Goal: Navigation & Orientation: Understand site structure

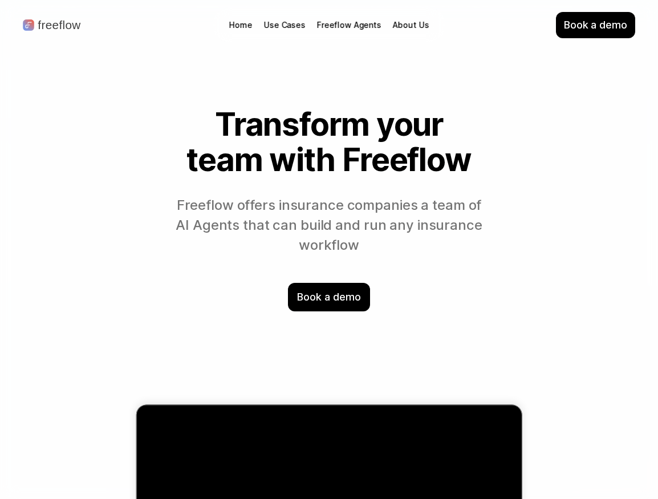
click at [409, 24] on p "About Us" at bounding box center [411, 24] width 36 height 11
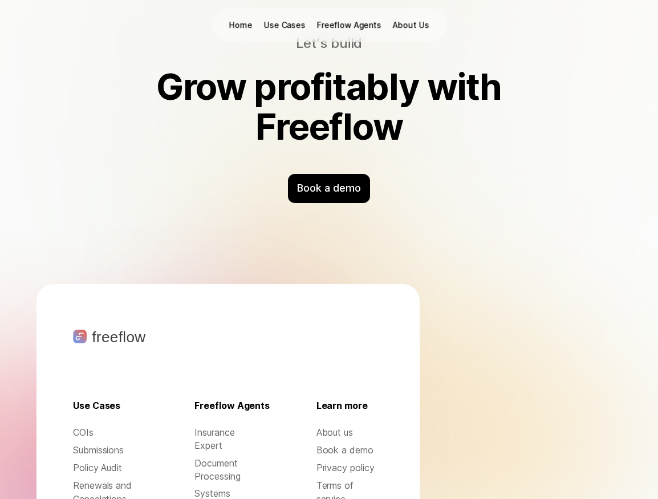
scroll to position [4879, 0]
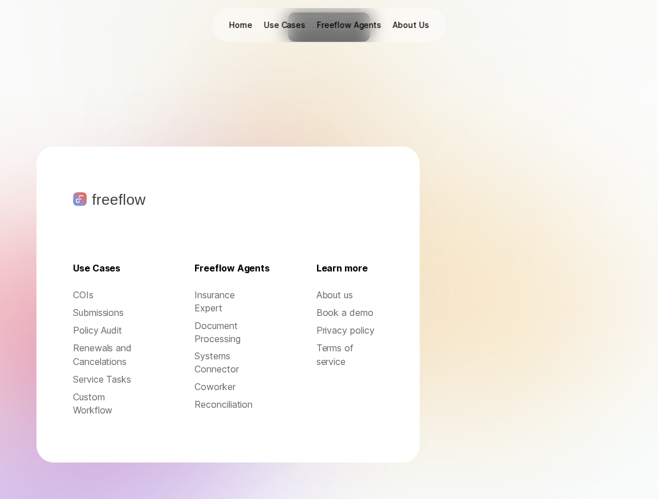
click at [341, 295] on p "About us" at bounding box center [349, 294] width 67 height 13
drag, startPoint x: 313, startPoint y: 296, endPoint x: 331, endPoint y: 298, distance: 18.3
click at [316, 295] on div "Use Cases COIs Submissions Policy Audit Renewals and Cancelations Service Tasks…" at bounding box center [228, 340] width 310 height 156
click at [333, 312] on p "Book a demo" at bounding box center [349, 312] width 67 height 13
click at [244, 20] on p "Home" at bounding box center [240, 24] width 23 height 11
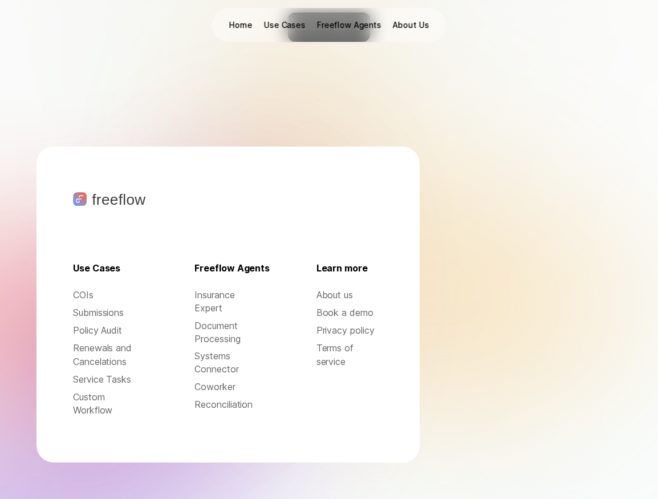
click at [244, 25] on p "Home" at bounding box center [240, 24] width 23 height 11
click at [115, 181] on div "freeflow Use Cases COIs Submissions Policy Audit Renewals and Cancelations Serv…" at bounding box center [228, 305] width 310 height 316
click at [212, 239] on div "freeflow Use Cases COIs Submissions Policy Audit Renewals and Cancelations Serv…" at bounding box center [228, 305] width 310 height 316
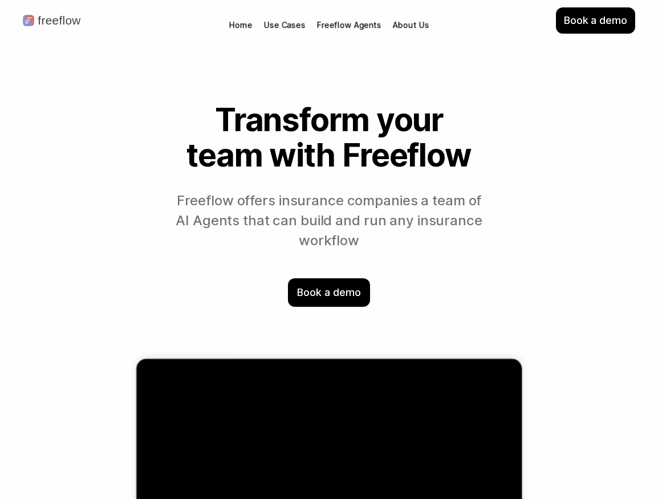
scroll to position [0, 0]
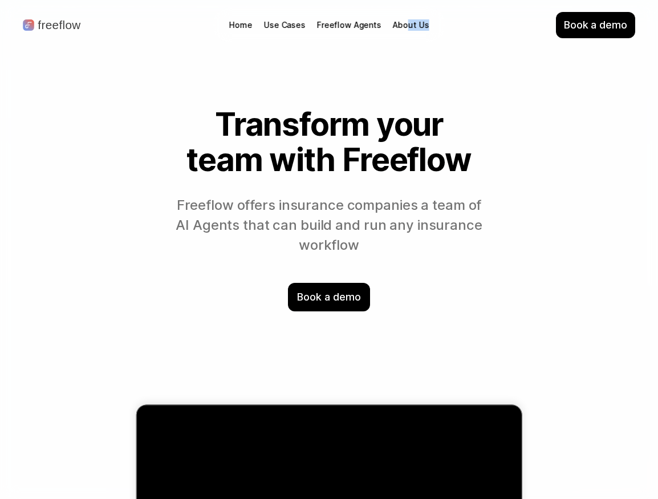
drag, startPoint x: 405, startPoint y: 25, endPoint x: 446, endPoint y: 32, distance: 41.6
click at [436, 28] on div "Home Use Cases Freeflow Agents About Us" at bounding box center [329, 25] width 234 height 34
click at [415, 158] on h1 "Transform your team with Freeflow" at bounding box center [329, 142] width 310 height 70
